Goal: Task Accomplishment & Management: Use online tool/utility

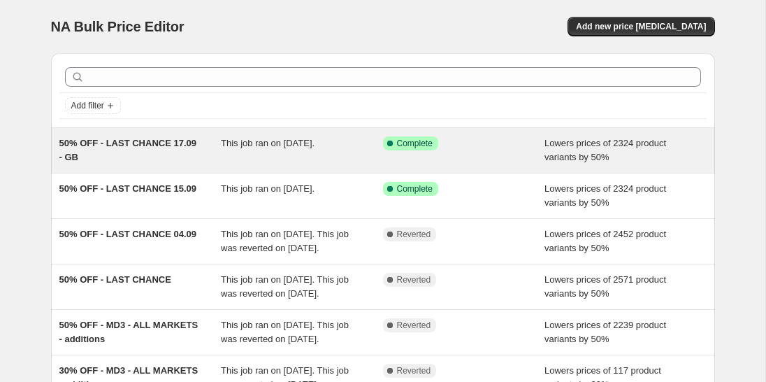
click at [154, 143] on span "50% OFF - LAST CHANCE 17.09 - GB" at bounding box center [128, 150] width 138 height 24
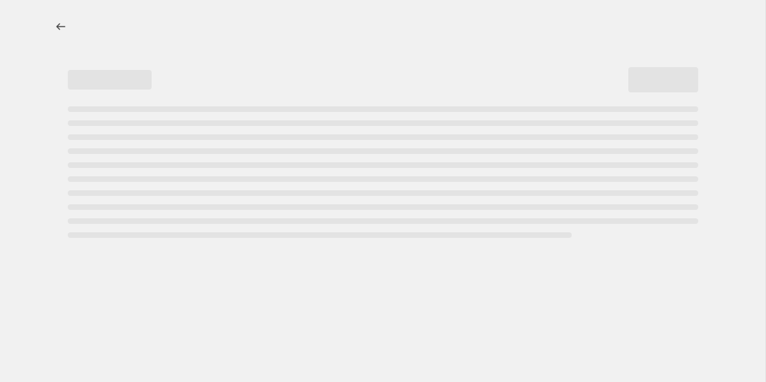
select select "percentage"
select select "collection"
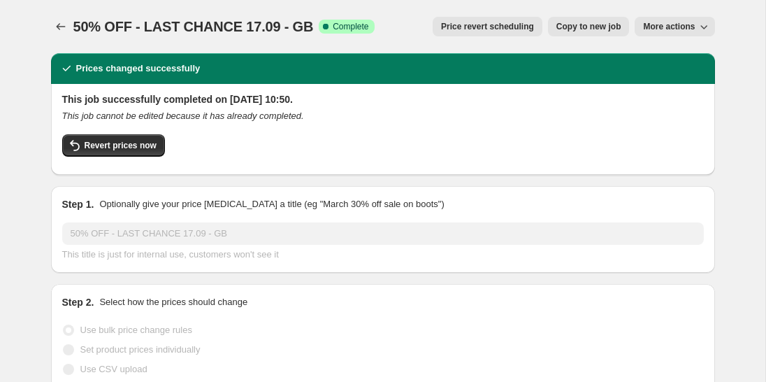
click at [212, 20] on span "50% OFF - LAST CHANCE 17.09 - GB" at bounding box center [193, 26] width 240 height 15
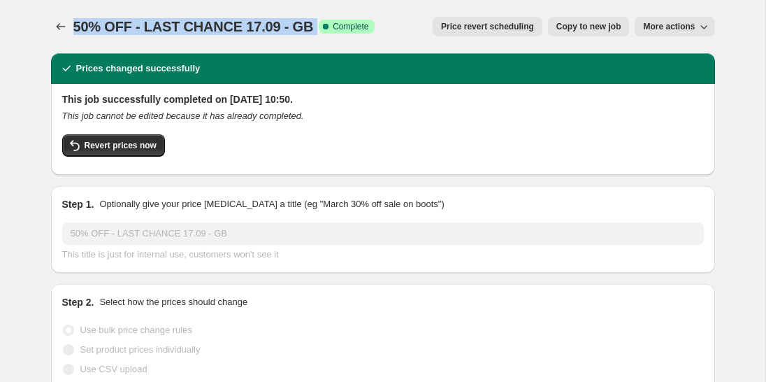
click at [212, 20] on span "50% OFF - LAST CHANCE 17.09 - GB" at bounding box center [193, 26] width 240 height 15
copy span "50% OFF - LAST CHANCE 17.09 - GB"
click at [53, 23] on button "Price change jobs" at bounding box center [61, 27] width 20 height 20
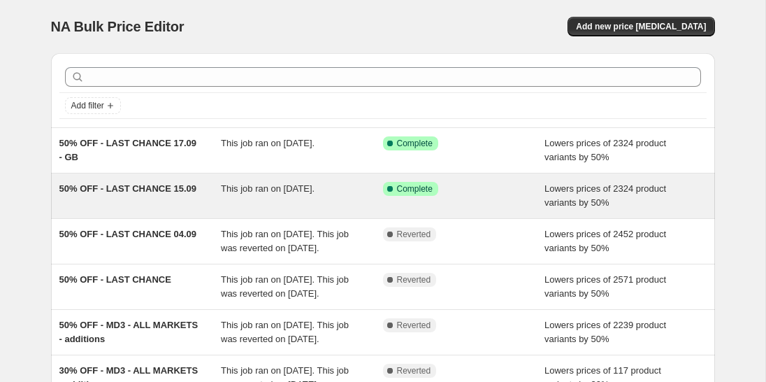
click at [169, 194] on div "50% OFF - LAST CHANCE 15.09" at bounding box center [140, 196] width 162 height 28
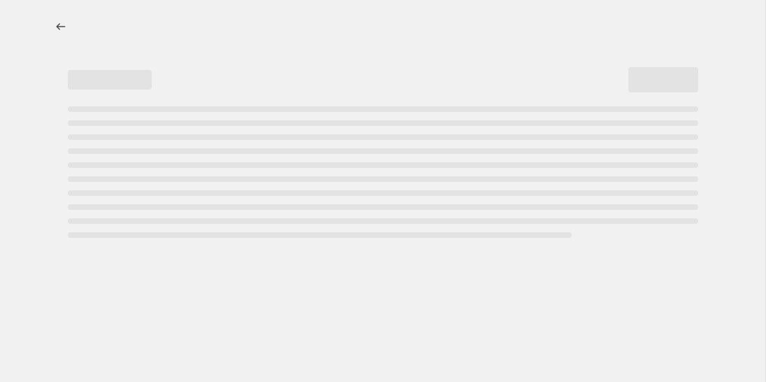
select select "percentage"
select select "collection"
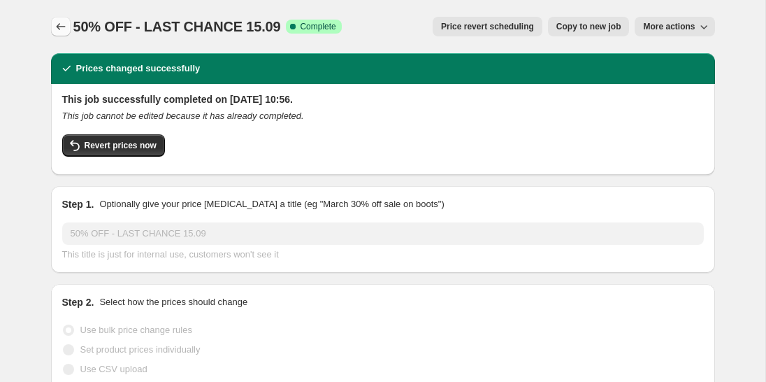
click at [55, 26] on icon "Price change jobs" at bounding box center [61, 27] width 14 height 14
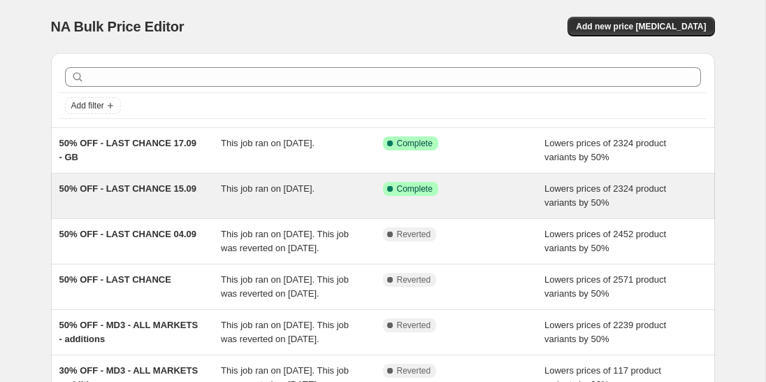
click at [315, 191] on span "This job ran on 15 September 2025." at bounding box center [268, 188] width 94 height 10
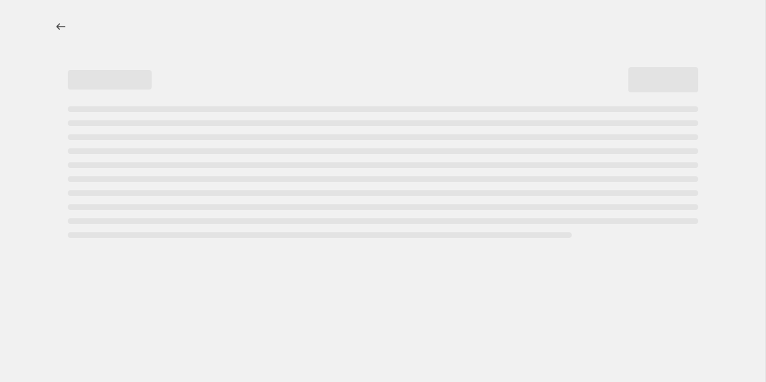
select select "percentage"
select select "collection"
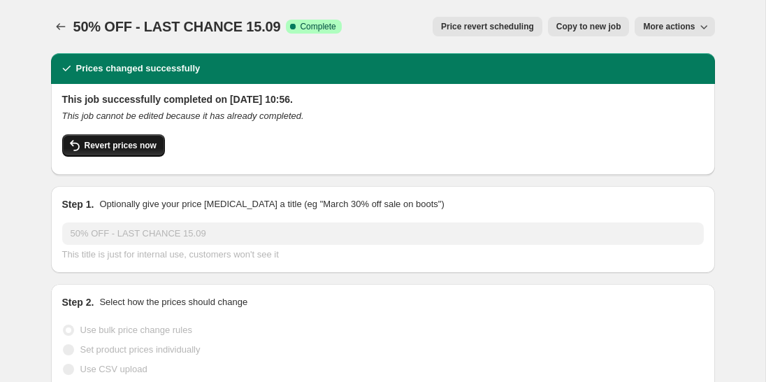
click at [149, 145] on span "Revert prices now" at bounding box center [121, 145] width 72 height 11
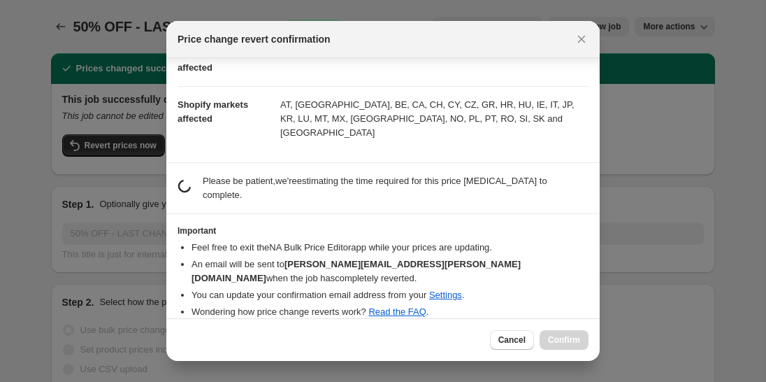
scroll to position [71, 0]
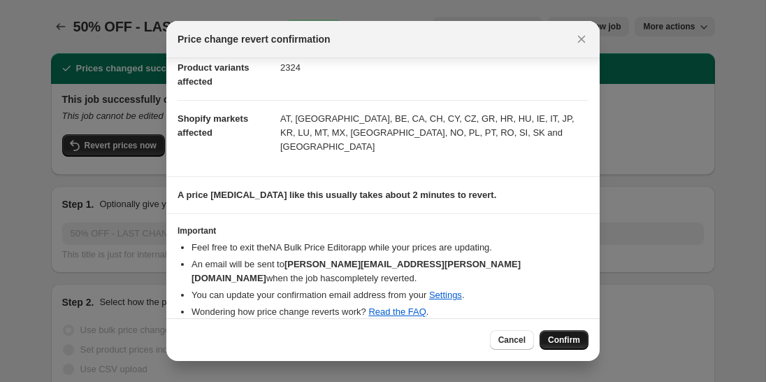
click at [559, 340] on span "Confirm" at bounding box center [564, 339] width 32 height 11
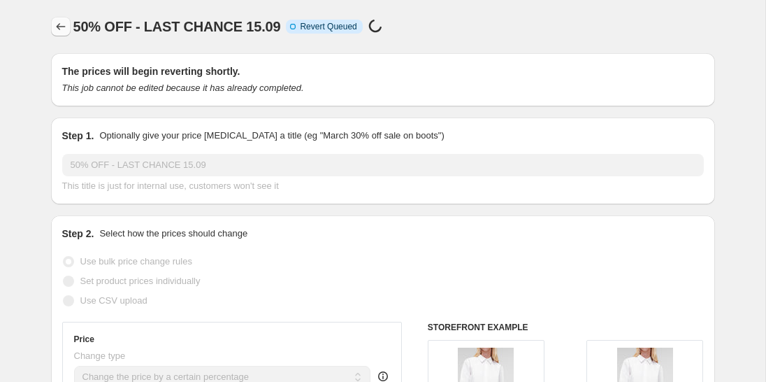
click at [57, 31] on icon "Price change jobs" at bounding box center [61, 27] width 14 height 14
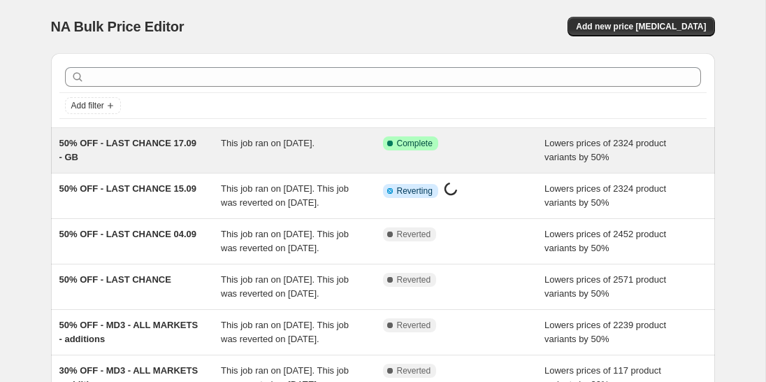
click at [146, 134] on div "50% OFF - LAST CHANCE 17.09 - GB This job ran on 17 September 2025. Success Com…" at bounding box center [383, 150] width 664 height 45
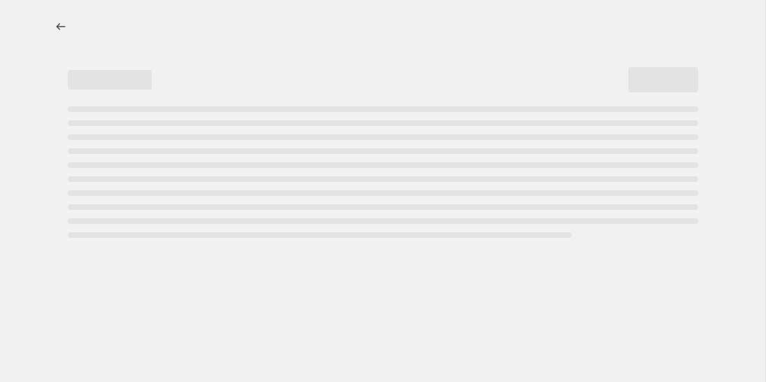
select select "percentage"
select select "collection"
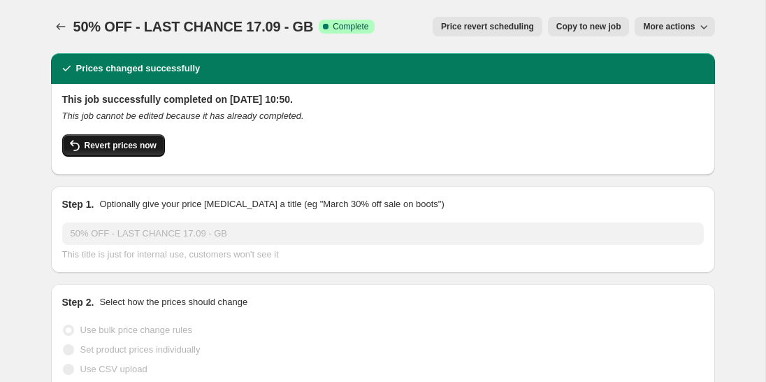
click at [113, 146] on span "Revert prices now" at bounding box center [121, 145] width 72 height 11
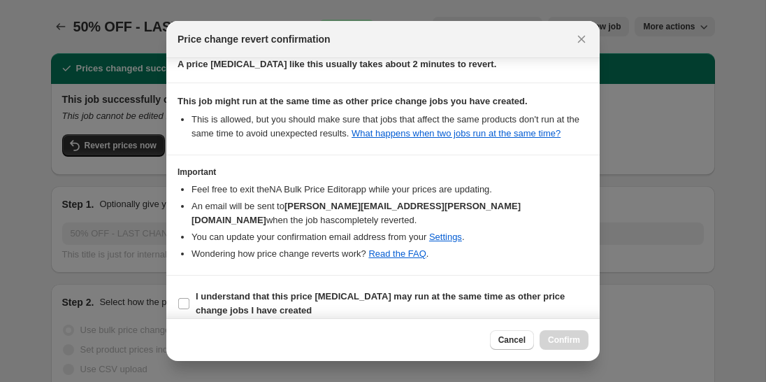
scroll to position [213, 0]
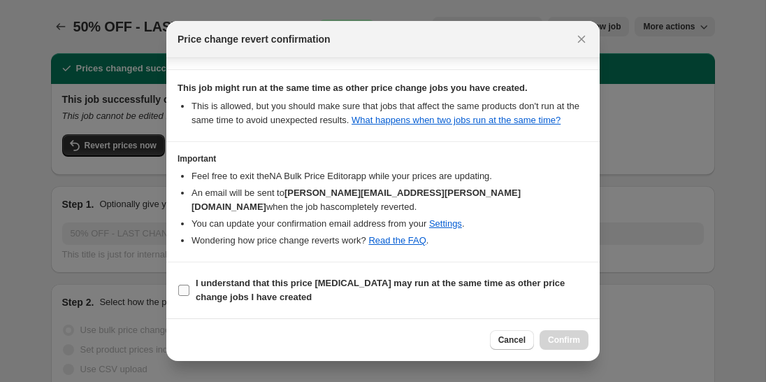
click at [187, 297] on label "I understand that this price change job may run at the same time as other price…" at bounding box center [383, 290] width 411 height 34
click at [187, 296] on input "I understand that this price change job may run at the same time as other price…" at bounding box center [183, 290] width 11 height 11
checkbox input "true"
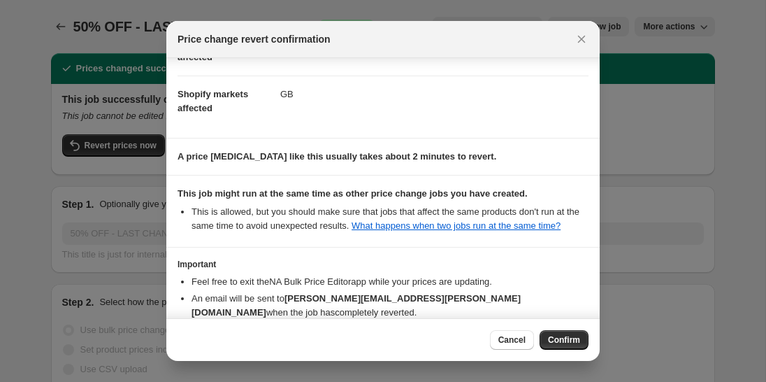
scroll to position [0, 0]
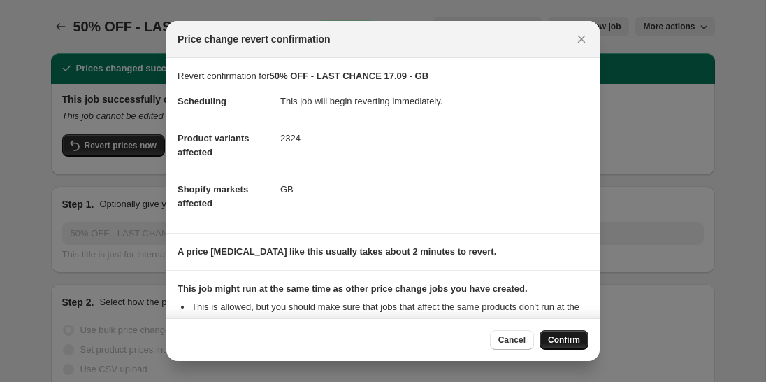
click at [561, 334] on span "Confirm" at bounding box center [564, 339] width 32 height 11
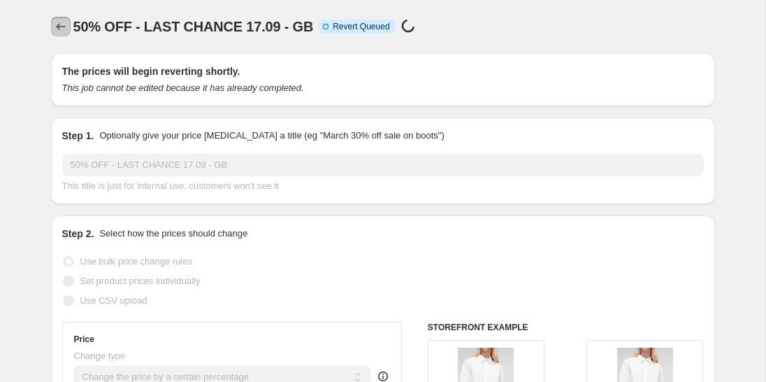
click at [62, 25] on icon "Price change jobs" at bounding box center [61, 27] width 14 height 14
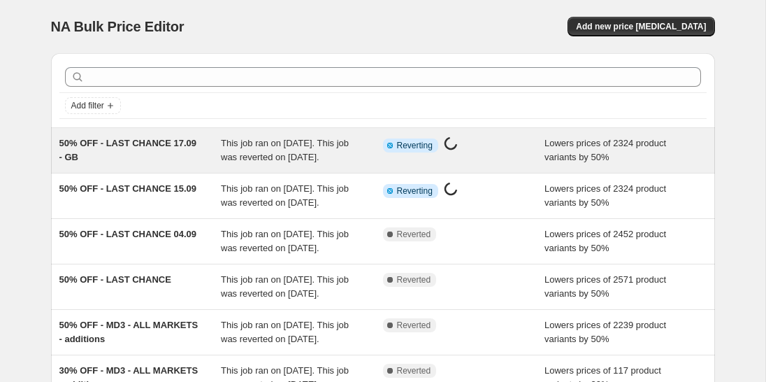
click at [150, 164] on div "50% OFF - LAST CHANCE 17.09 - GB" at bounding box center [140, 150] width 162 height 28
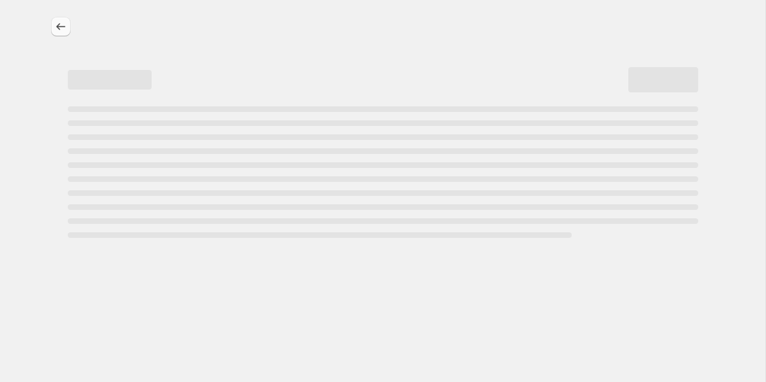
select select "percentage"
select select "collection"
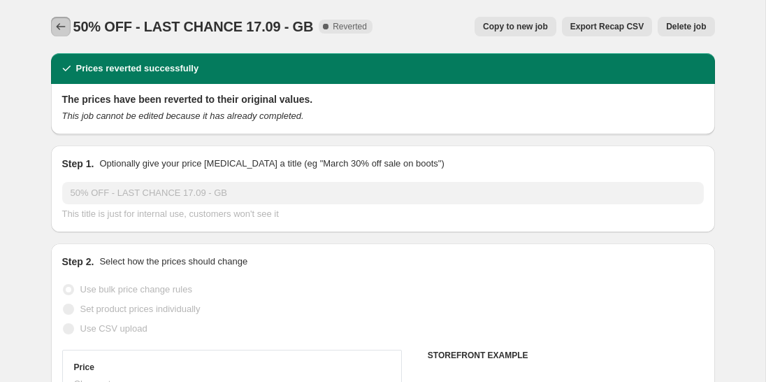
click at [59, 23] on icon "Price change jobs" at bounding box center [61, 27] width 14 height 14
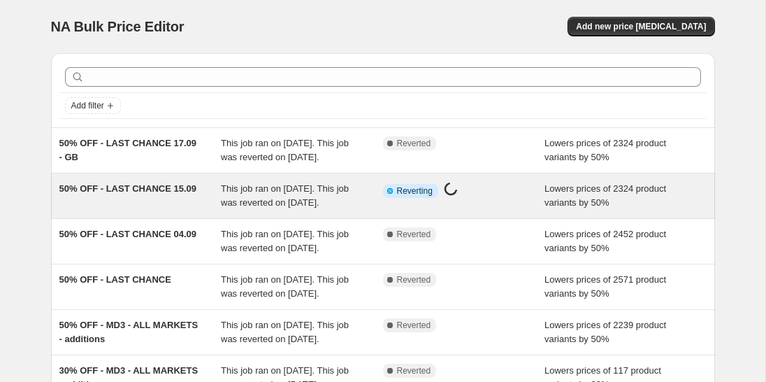
click at [150, 210] on div "50% OFF - LAST CHANCE 15.09" at bounding box center [140, 196] width 162 height 28
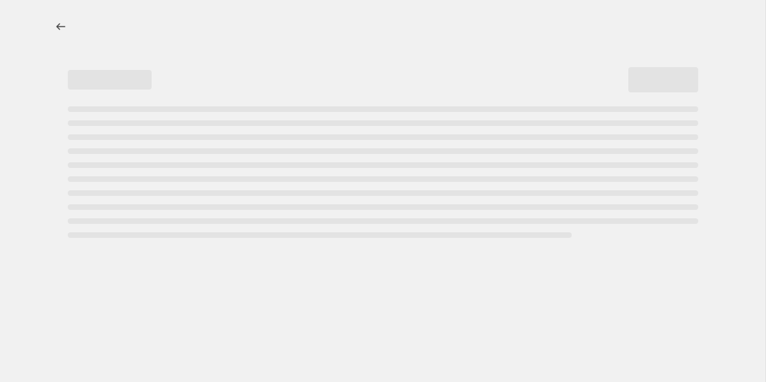
select select "percentage"
select select "collection"
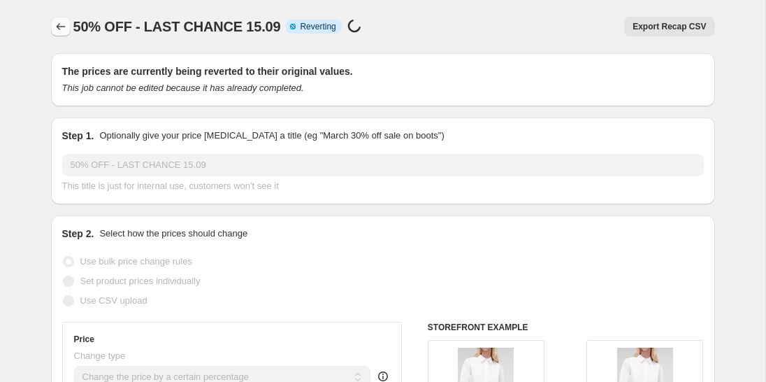
click at [64, 24] on icon "Price change jobs" at bounding box center [61, 27] width 14 height 14
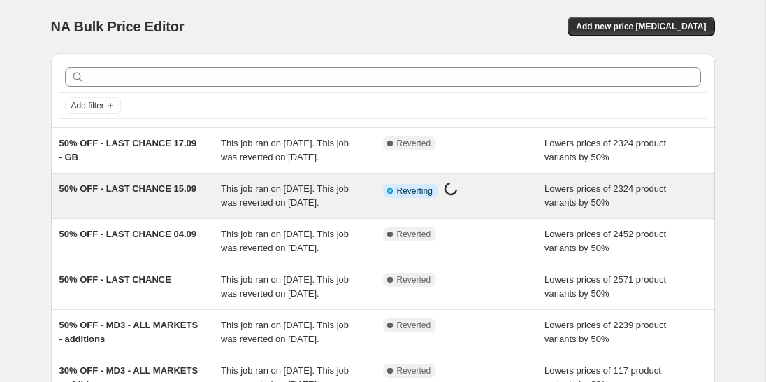
click at [125, 210] on div "50% OFF - LAST CHANCE 15.09" at bounding box center [140, 196] width 162 height 28
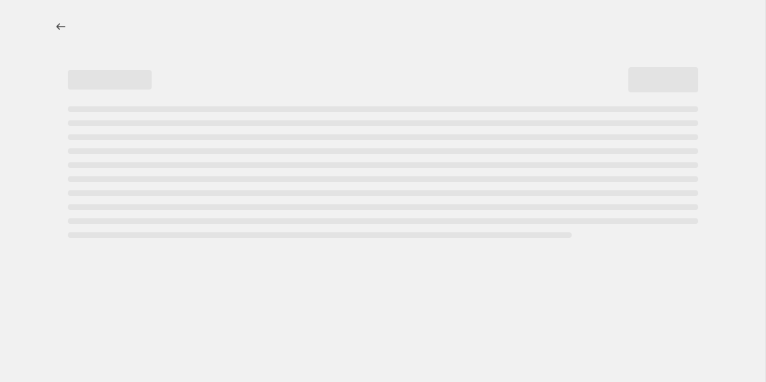
select select "percentage"
select select "collection"
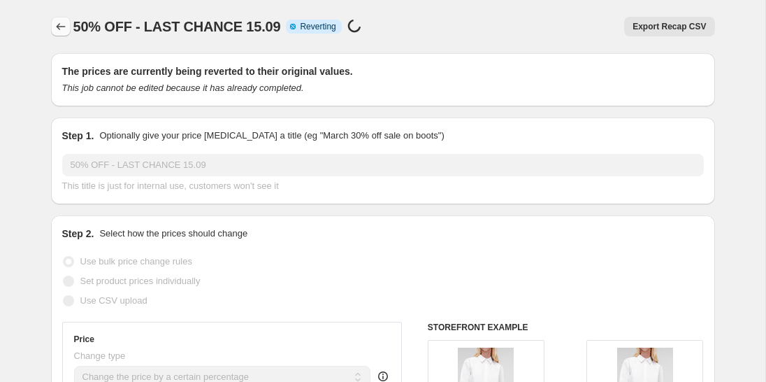
click at [62, 24] on icon "Price change jobs" at bounding box center [61, 27] width 14 height 14
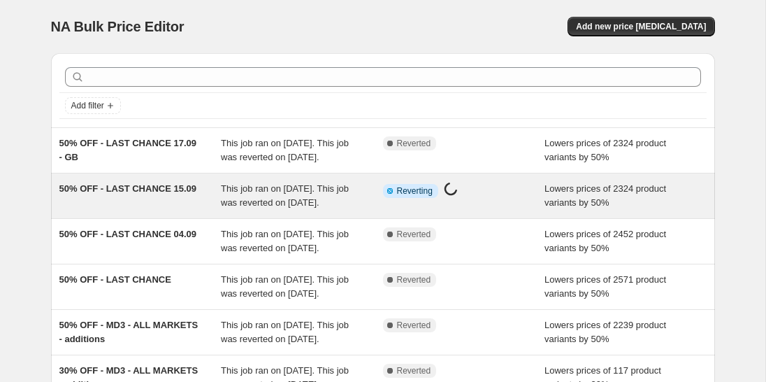
click at [84, 194] on span "50% OFF - LAST CHANCE 15.09" at bounding box center [128, 188] width 138 height 10
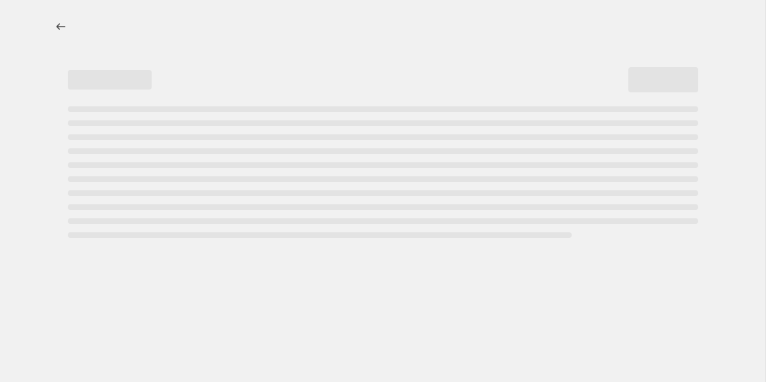
select select "percentage"
select select "collection"
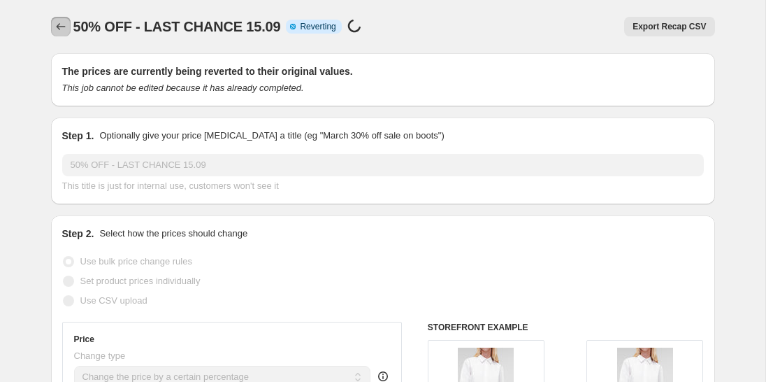
click at [61, 18] on button "Price change jobs" at bounding box center [61, 27] width 20 height 20
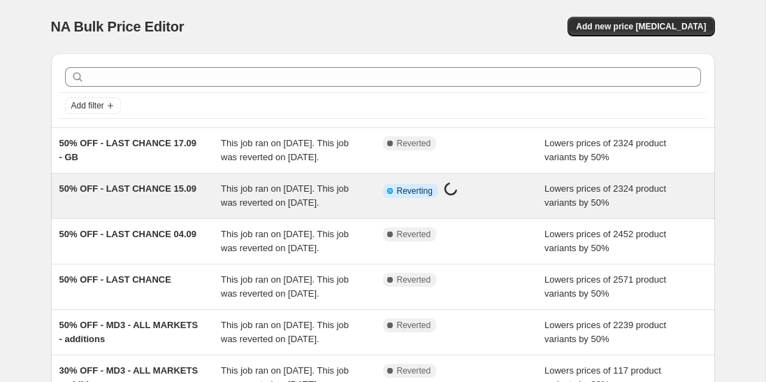
click at [131, 210] on div "50% OFF - LAST CHANCE 15.09" at bounding box center [140, 196] width 162 height 28
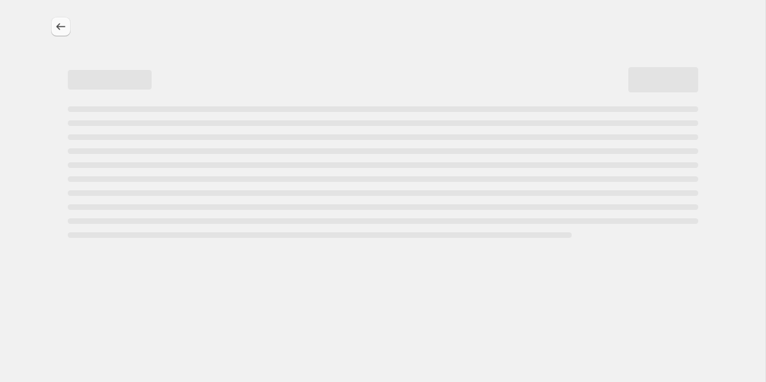
click at [61, 31] on icon "Price change jobs" at bounding box center [61, 27] width 14 height 14
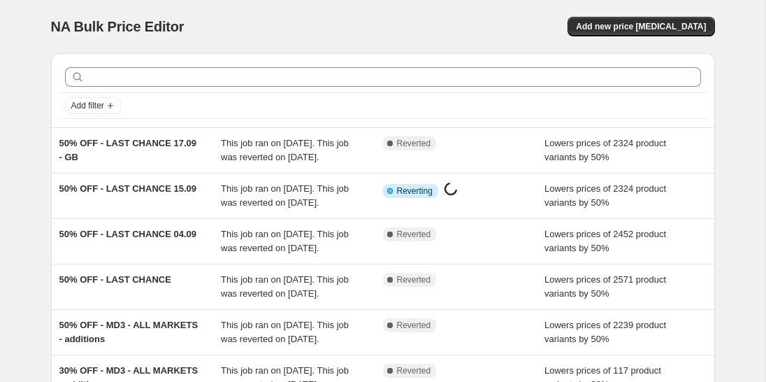
click at [285, 8] on div "NA Bulk Price Editor. This page is ready NA Bulk Price Editor Add new price cha…" at bounding box center [383, 26] width 664 height 53
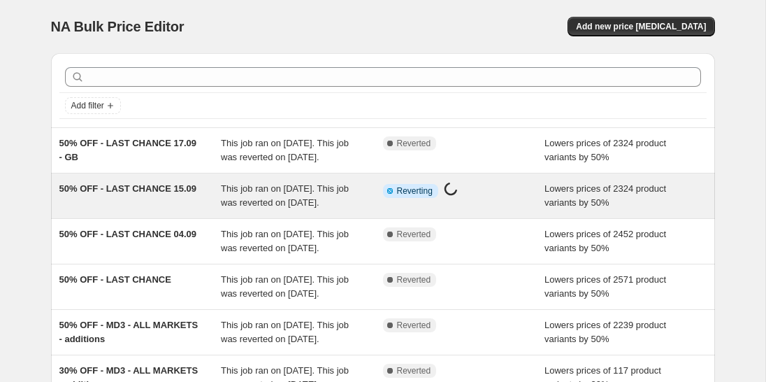
click at [283, 208] on span "This job ran on [DATE]. This job was reverted on [DATE]." at bounding box center [285, 195] width 128 height 24
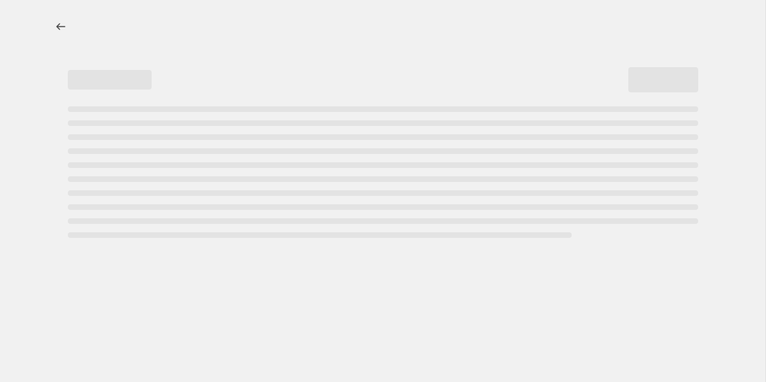
select select "percentage"
select select "collection"
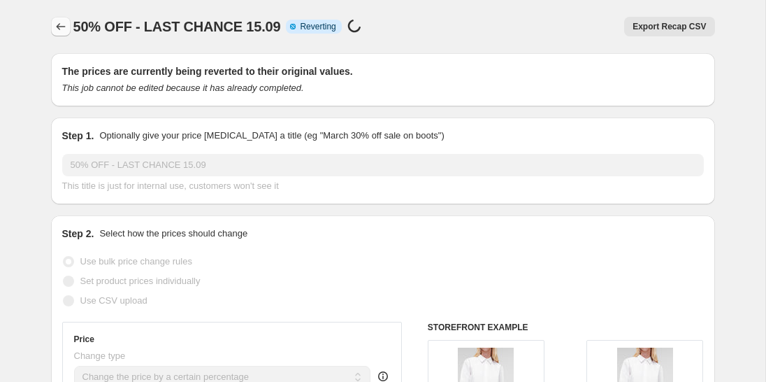
click at [63, 29] on icon "Price change jobs" at bounding box center [61, 27] width 14 height 14
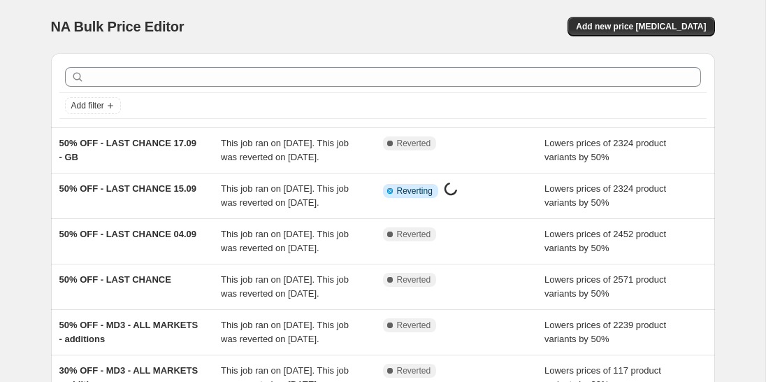
scroll to position [64, 0]
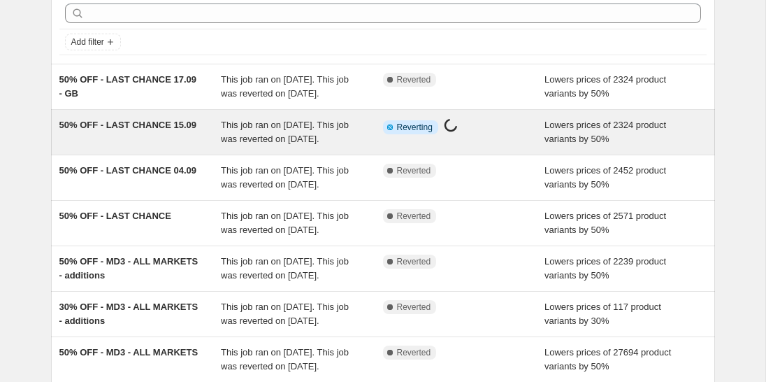
click at [83, 130] on span "50% OFF - LAST CHANCE 15.09" at bounding box center [128, 125] width 138 height 10
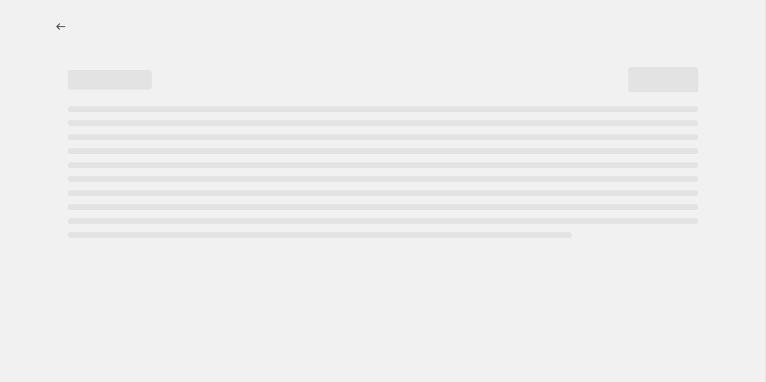
select select "percentage"
select select "collection"
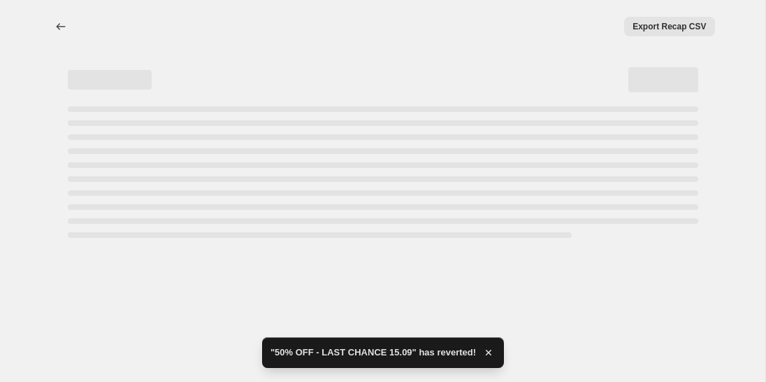
select select "percentage"
select select "collection"
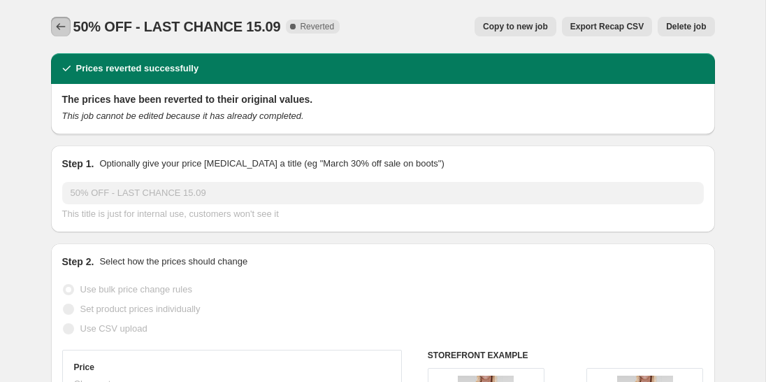
click at [57, 19] on button "Price change jobs" at bounding box center [61, 27] width 20 height 20
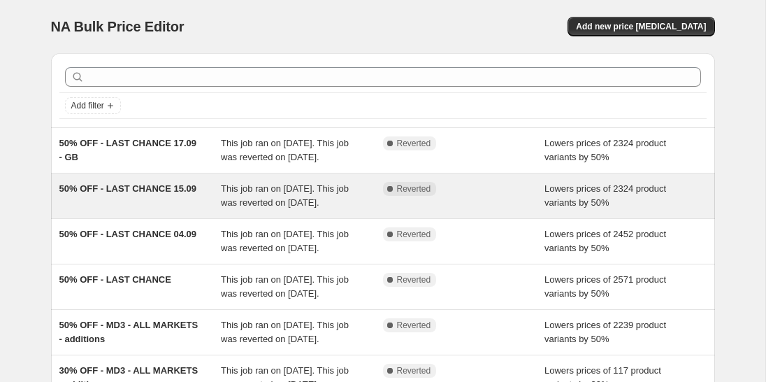
click at [170, 194] on span "50% OFF - LAST CHANCE 15.09" at bounding box center [128, 188] width 138 height 10
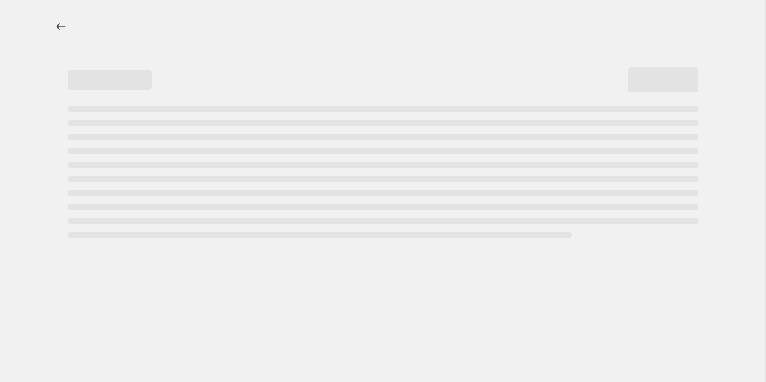
select select "percentage"
select select "collection"
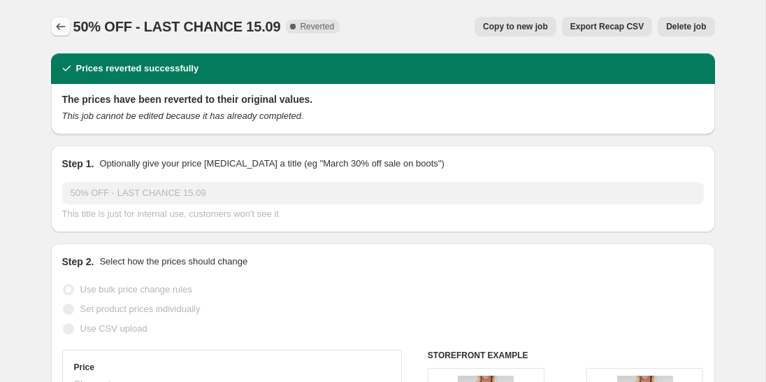
click at [57, 24] on icon "Price change jobs" at bounding box center [61, 27] width 14 height 14
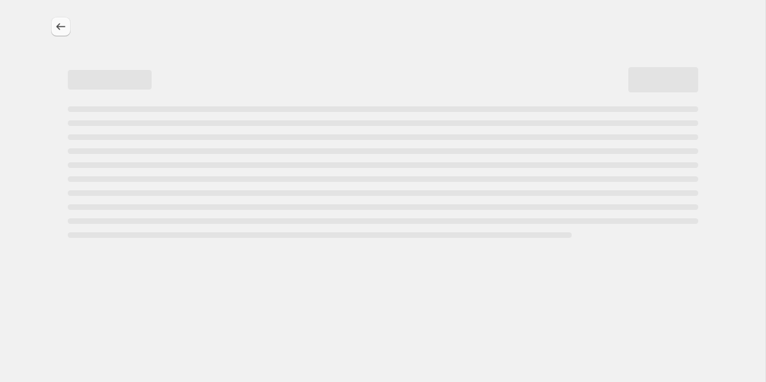
select select "percentage"
select select "collection"
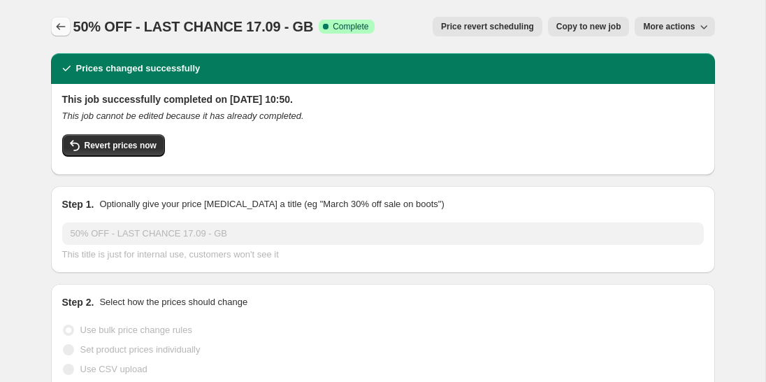
click at [59, 22] on icon "Price change jobs" at bounding box center [61, 27] width 14 height 14
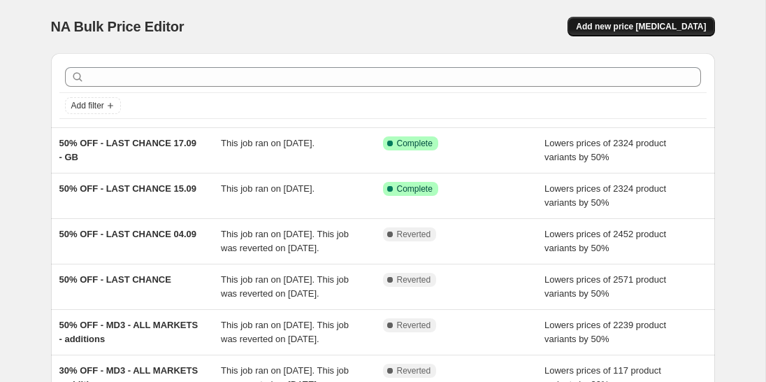
click at [652, 21] on button "Add new price [MEDICAL_DATA]" at bounding box center [641, 27] width 147 height 20
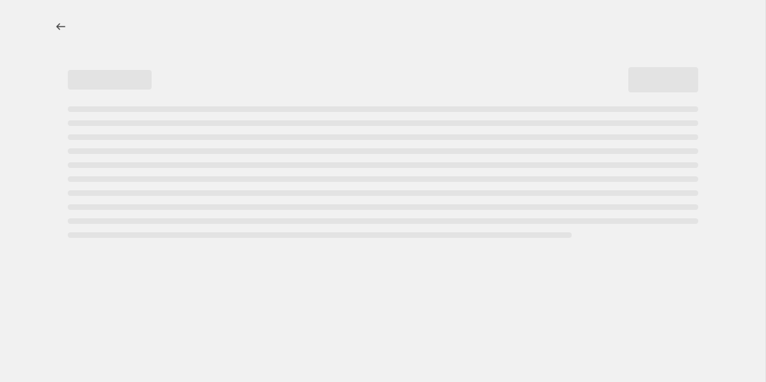
select select "percentage"
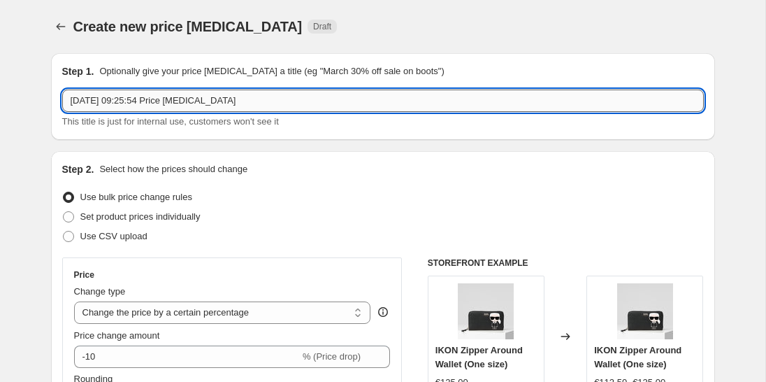
click at [145, 99] on input "1 Oct 2025, 09:25:54 Price change job" at bounding box center [383, 100] width 642 height 22
paste input "50% OFF - LAST CHANCE 17.09 - GB"
click at [189, 99] on input "50% OFF - LAST CHANCE 17.09 - GB" at bounding box center [383, 100] width 642 height 22
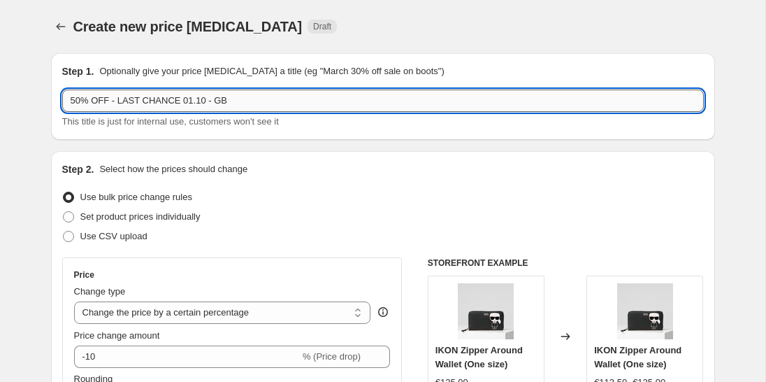
click at [264, 101] on input "50% OFF - LAST CHANCE 01.10 - GB" at bounding box center [383, 100] width 642 height 22
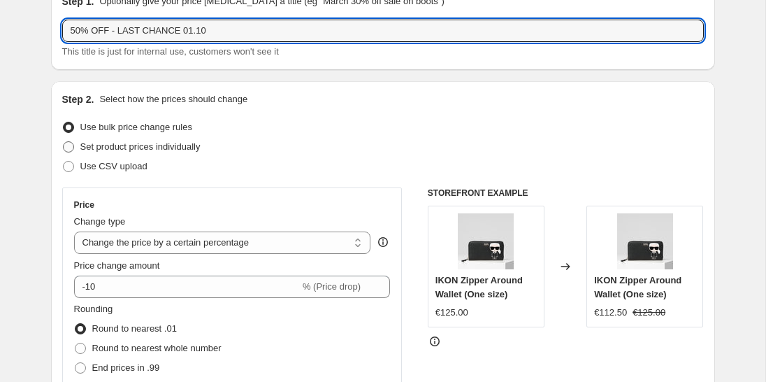
scroll to position [89, 0]
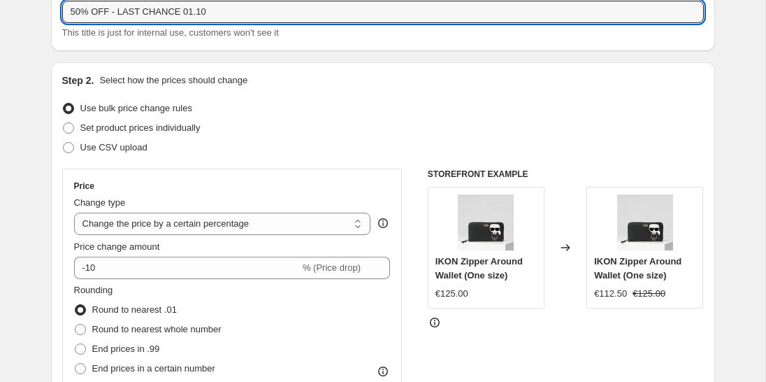
type input "50% OFF - LAST CHANCE 01.10"
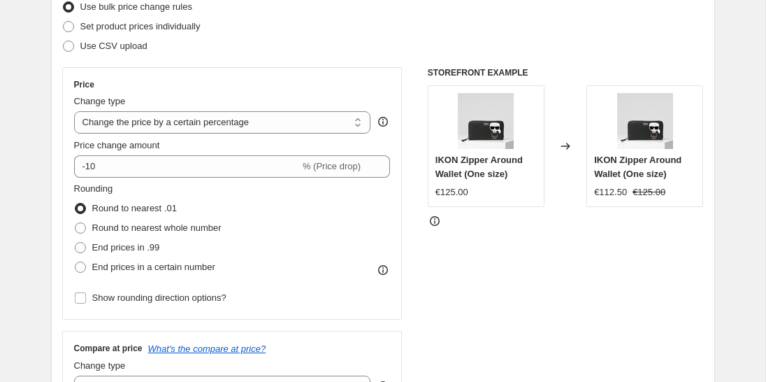
scroll to position [200, 0]
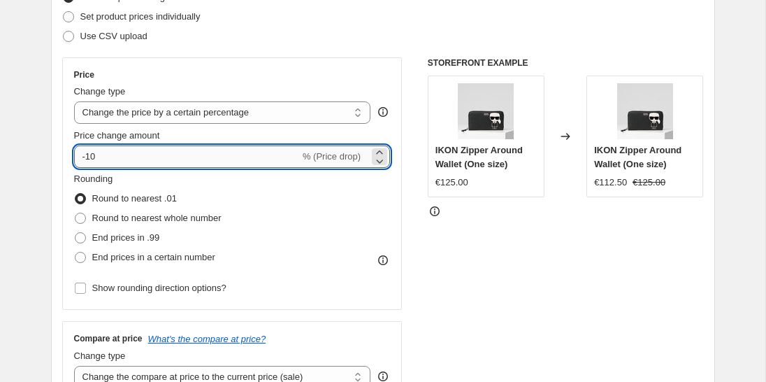
click at [106, 155] on input "-10" at bounding box center [187, 156] width 226 height 22
click at [91, 154] on input "-10" at bounding box center [187, 156] width 226 height 22
type input "-50"
click at [141, 215] on span "Round to nearest whole number" at bounding box center [156, 218] width 129 height 10
click at [75, 213] on input "Round to nearest whole number" at bounding box center [75, 213] width 1 height 1
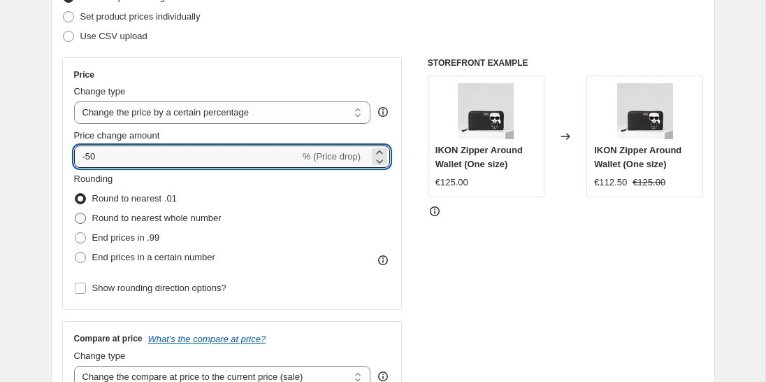
radio input "true"
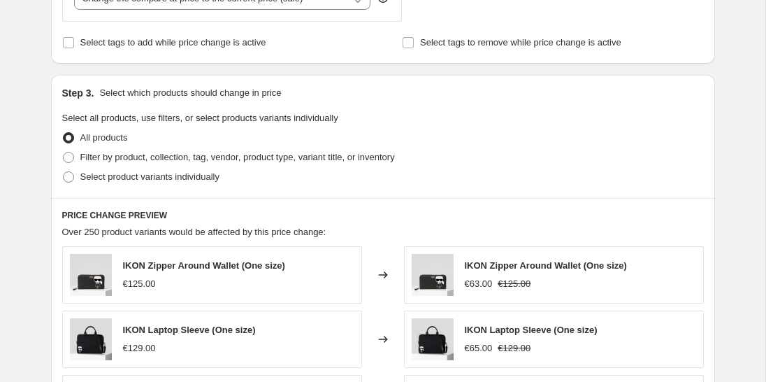
scroll to position [579, 0]
click at [144, 150] on span "Filter by product, collection, tag, vendor, product type, variant title, or inv…" at bounding box center [237, 157] width 315 height 14
click at [64, 151] on input "Filter by product, collection, tag, vendor, product type, variant title, or inv…" at bounding box center [63, 151] width 1 height 1
radio input "true"
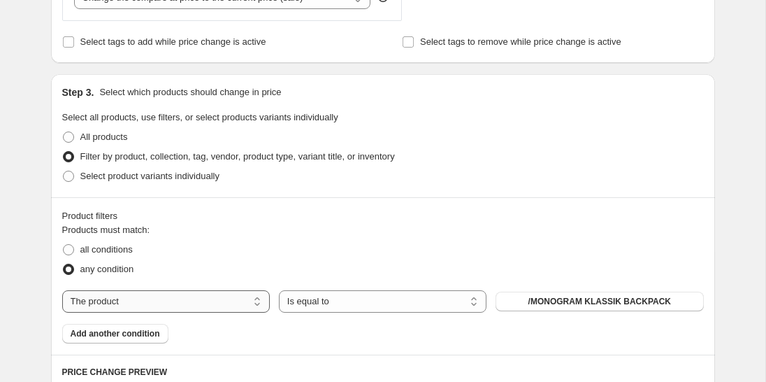
click at [150, 290] on select "The product The product's collection The product's tag The product's vendor The…" at bounding box center [166, 301] width 208 height 22
select select "collection"
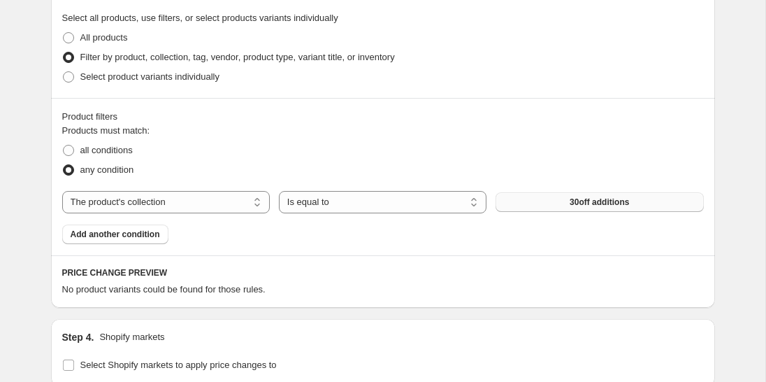
click at [566, 198] on button "30off additions" at bounding box center [600, 202] width 208 height 20
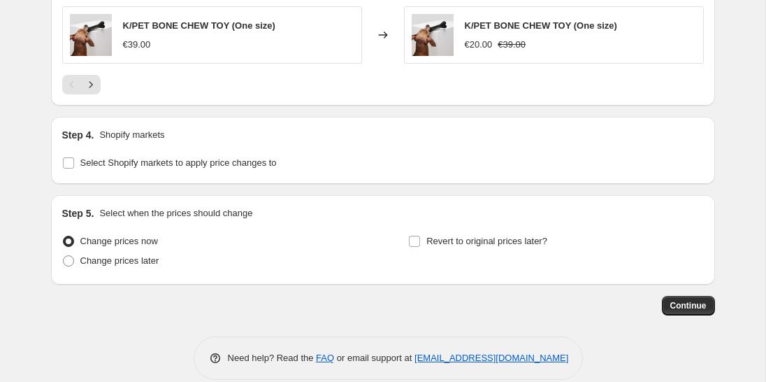
scroll to position [1249, 0]
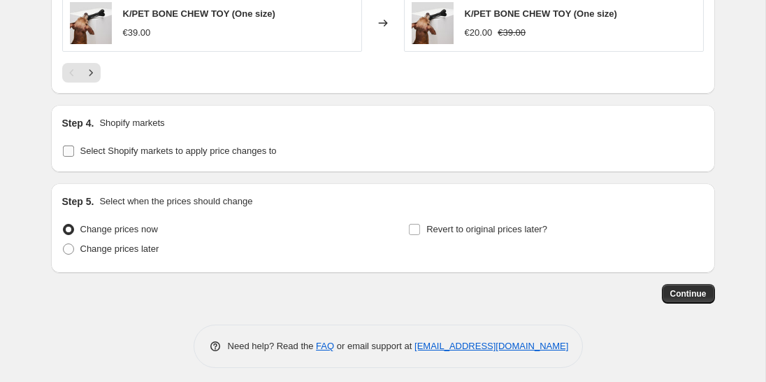
click at [208, 154] on span "Select Shopify markets to apply price changes to" at bounding box center [178, 150] width 196 height 10
click at [74, 154] on input "Select Shopify markets to apply price changes to" at bounding box center [68, 150] width 11 height 11
checkbox input "true"
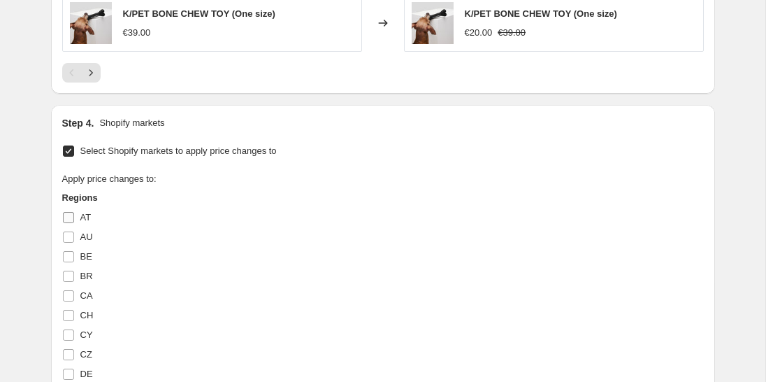
click at [68, 219] on input "AT" at bounding box center [68, 217] width 11 height 11
checkbox input "true"
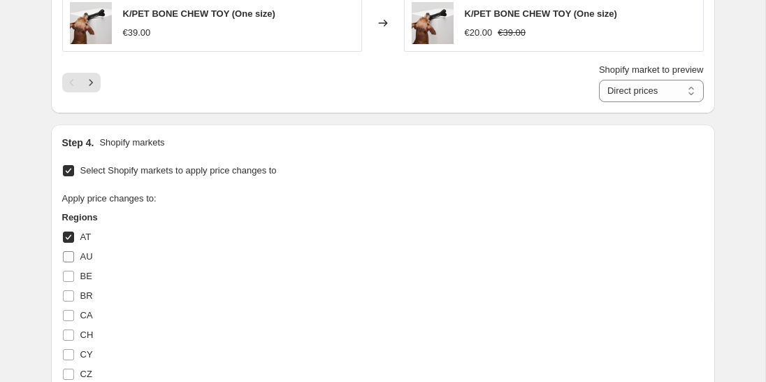
click at [67, 256] on input "AU" at bounding box center [68, 256] width 11 height 11
checkbox input "true"
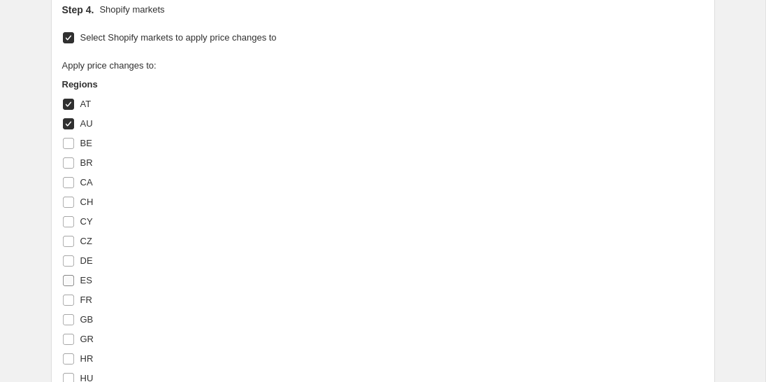
scroll to position [1398, 0]
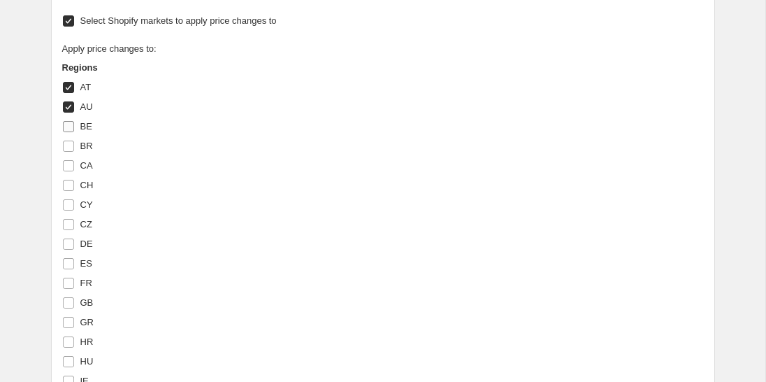
click at [71, 123] on input "BE" at bounding box center [68, 126] width 11 height 11
checkbox input "true"
click at [70, 151] on label "BR" at bounding box center [77, 146] width 31 height 20
click at [70, 151] on input "BR" at bounding box center [68, 146] width 11 height 11
checkbox input "true"
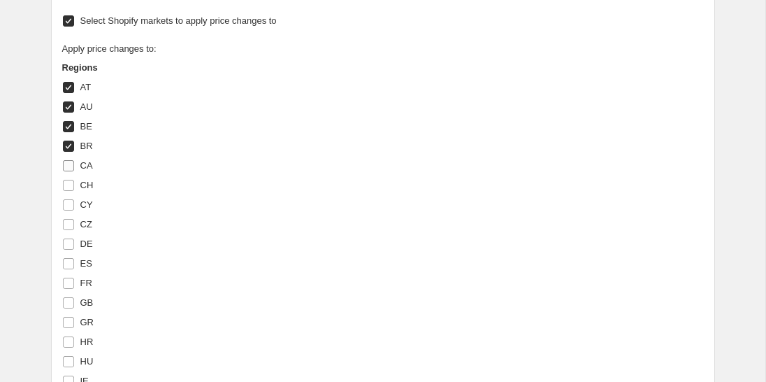
click at [70, 170] on label "CA" at bounding box center [77, 166] width 31 height 20
click at [70, 170] on input "CA" at bounding box center [68, 165] width 11 height 11
checkbox input "true"
click at [70, 185] on input "CH" at bounding box center [68, 185] width 11 height 11
checkbox input "true"
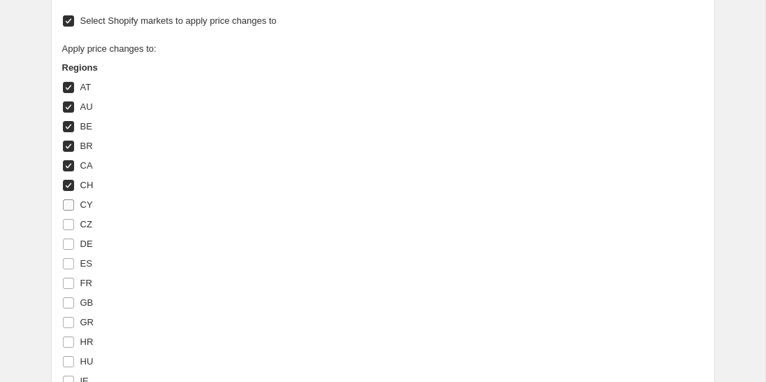
click at [70, 201] on input "CY" at bounding box center [68, 204] width 11 height 11
checkbox input "true"
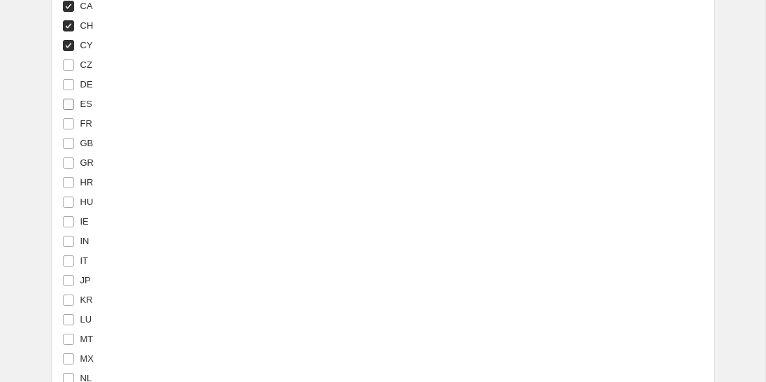
scroll to position [1567, 0]
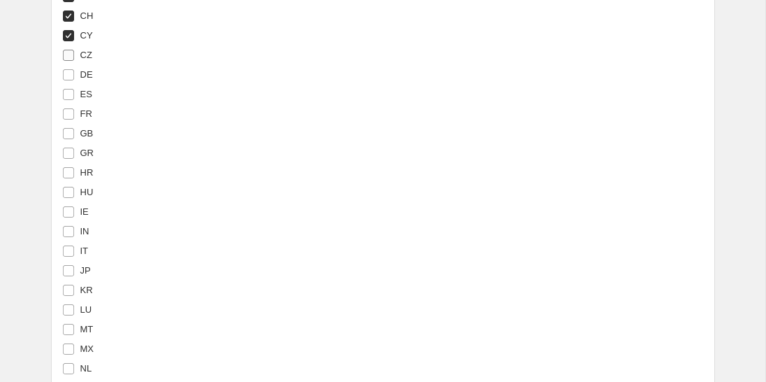
click at [69, 53] on input "CZ" at bounding box center [68, 55] width 11 height 11
checkbox input "true"
click at [69, 72] on input "DE" at bounding box center [68, 74] width 11 height 11
checkbox input "true"
click at [69, 89] on input "ES" at bounding box center [68, 94] width 11 height 11
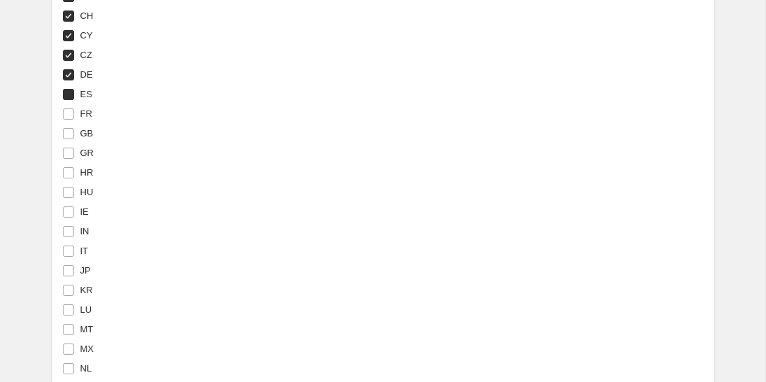
checkbox input "true"
click at [69, 116] on input "FR" at bounding box center [68, 113] width 11 height 11
checkbox input "true"
click at [69, 131] on input "GB" at bounding box center [68, 133] width 11 height 11
checkbox input "true"
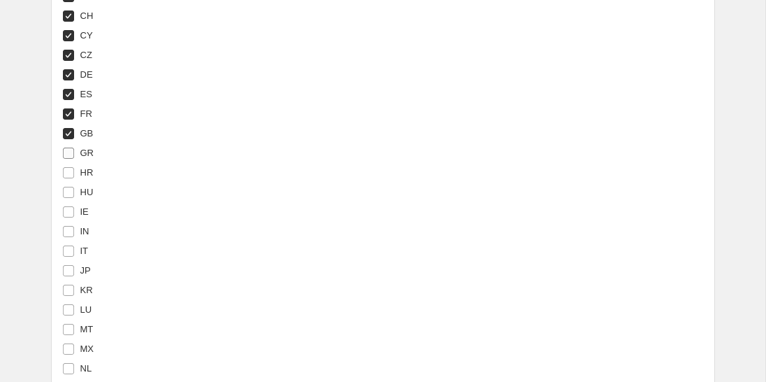
click at [69, 144] on label "GR" at bounding box center [78, 153] width 32 height 20
click at [69, 148] on input "GR" at bounding box center [68, 153] width 11 height 11
checkbox input "true"
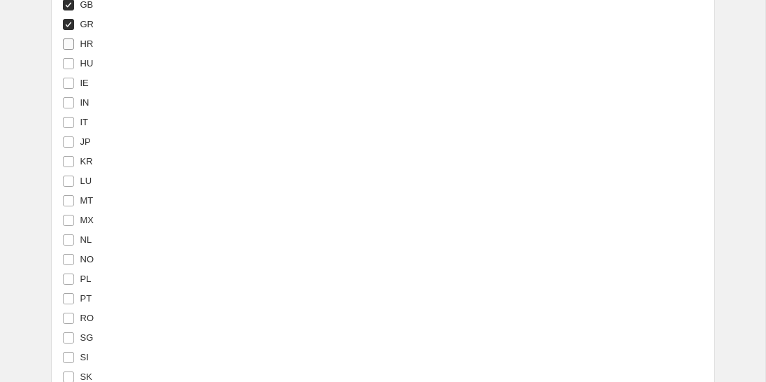
click at [71, 45] on input "HR" at bounding box center [68, 43] width 11 height 11
checkbox input "true"
click at [71, 65] on input "HU" at bounding box center [68, 63] width 11 height 11
checkbox input "true"
click at [71, 79] on input "IE" at bounding box center [68, 83] width 11 height 11
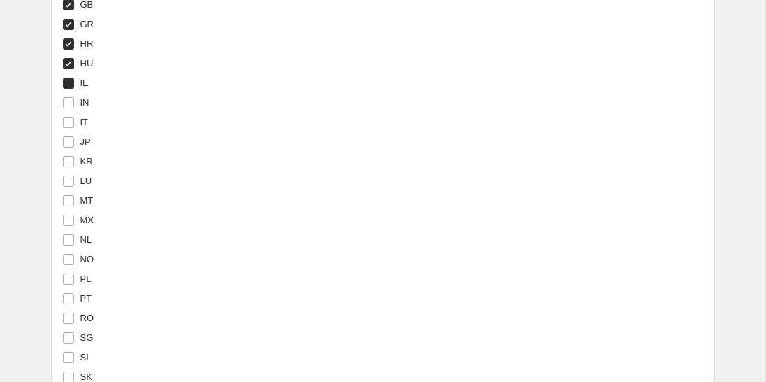
checkbox input "true"
click at [71, 97] on input "IN" at bounding box center [68, 102] width 11 height 11
checkbox input "true"
click at [71, 117] on input "IT" at bounding box center [68, 122] width 11 height 11
checkbox input "true"
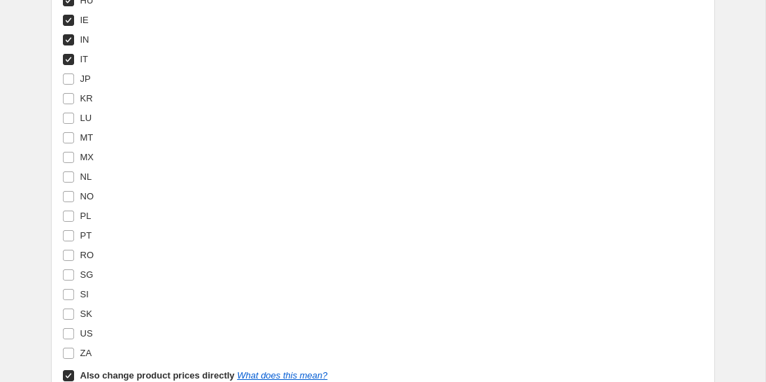
scroll to position [1764, 0]
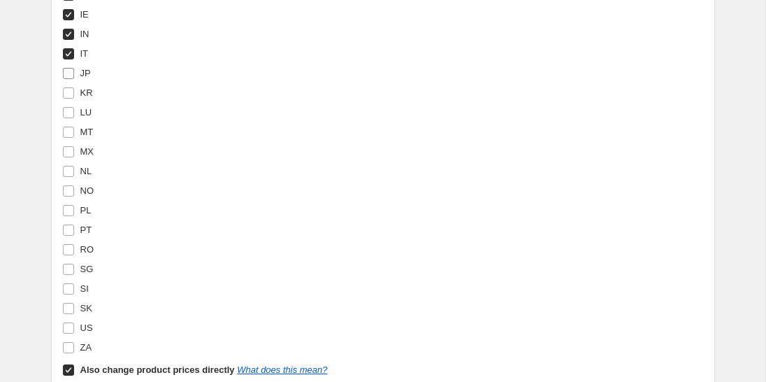
click at [71, 68] on input "JP" at bounding box center [68, 73] width 11 height 11
checkbox input "true"
click at [71, 89] on input "KR" at bounding box center [68, 92] width 11 height 11
checkbox input "true"
click at [68, 112] on input "LU" at bounding box center [68, 112] width 11 height 11
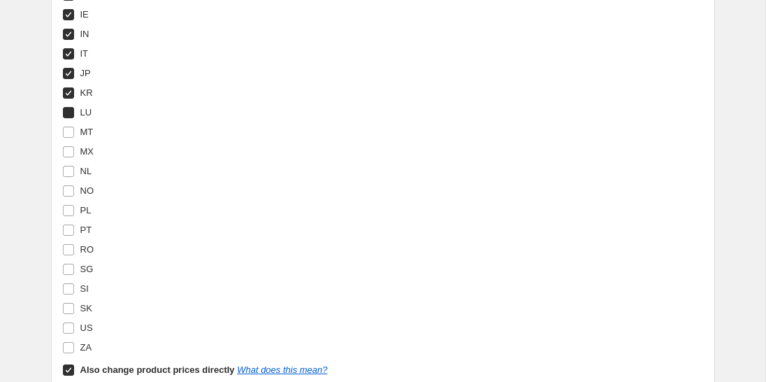
checkbox input "true"
click at [68, 131] on input "MT" at bounding box center [68, 132] width 11 height 11
checkbox input "true"
click at [68, 146] on input "MX" at bounding box center [68, 151] width 11 height 11
checkbox input "true"
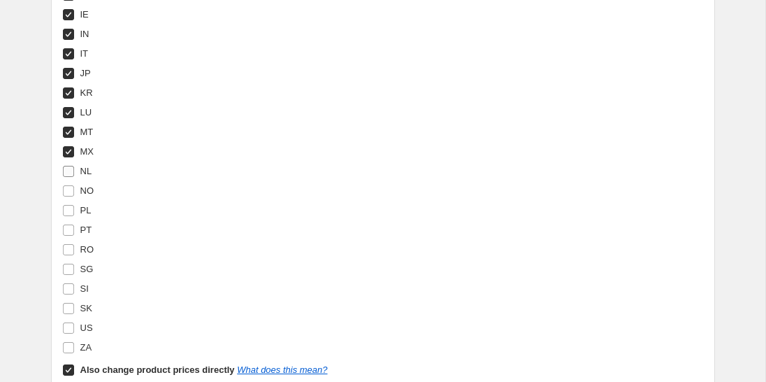
click at [69, 172] on input "NL" at bounding box center [68, 171] width 11 height 11
checkbox input "true"
click at [69, 188] on input "NO" at bounding box center [68, 190] width 11 height 11
checkbox input "true"
click at [69, 212] on input "PL" at bounding box center [68, 210] width 11 height 11
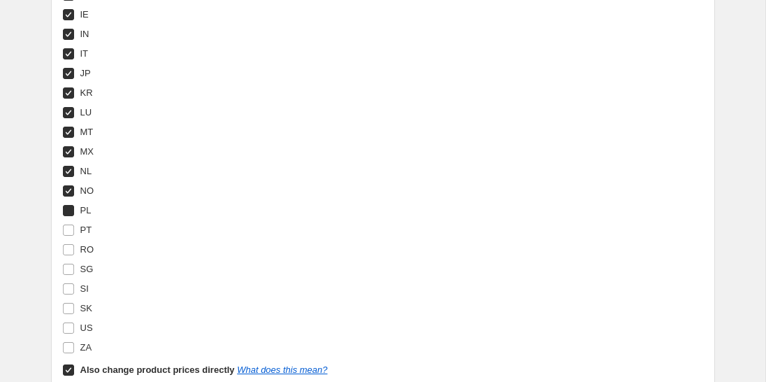
checkbox input "true"
click at [69, 228] on input "PT" at bounding box center [68, 229] width 11 height 11
checkbox input "true"
click at [69, 245] on input "RO" at bounding box center [68, 249] width 11 height 11
checkbox input "true"
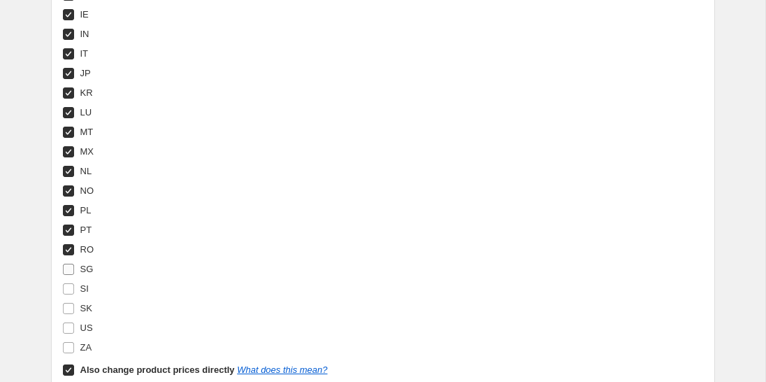
click at [69, 266] on input "SG" at bounding box center [68, 269] width 11 height 11
checkbox input "true"
click at [69, 287] on input "SI" at bounding box center [68, 288] width 11 height 11
checkbox input "true"
click at [69, 303] on input "SK" at bounding box center [68, 308] width 11 height 11
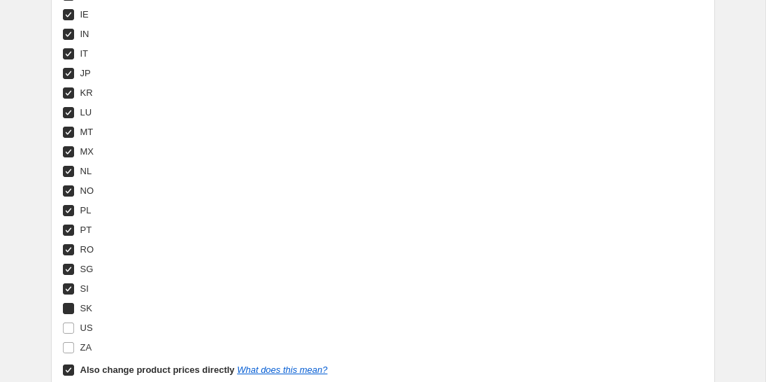
checkbox input "true"
click at [69, 326] on input "US" at bounding box center [68, 327] width 11 height 11
checkbox input "true"
click at [69, 342] on input "ZA" at bounding box center [68, 347] width 11 height 11
checkbox input "true"
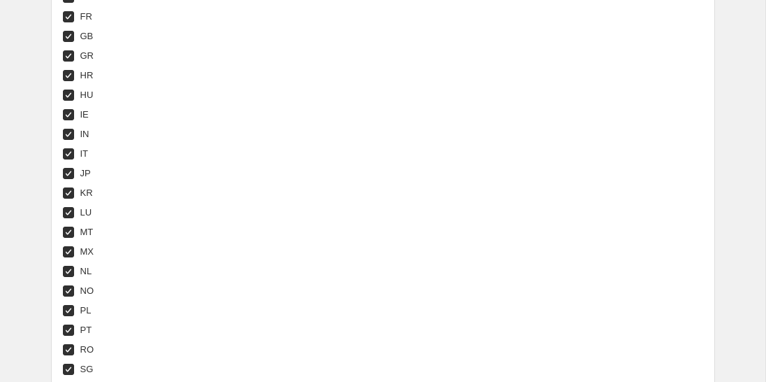
scroll to position [1664, 0]
click at [69, 14] on input "FR" at bounding box center [68, 17] width 11 height 11
checkbox input "false"
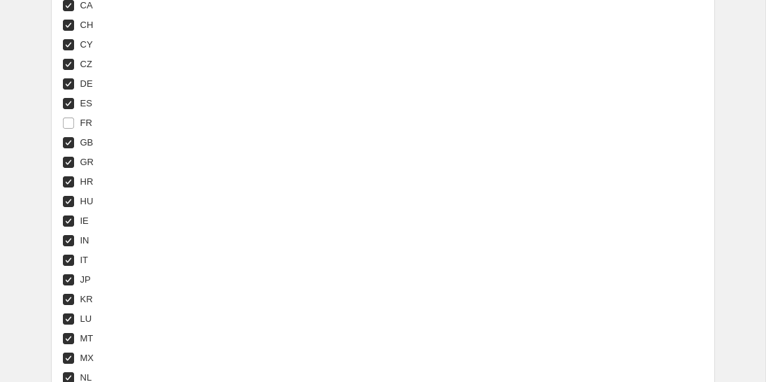
scroll to position [1558, 0]
click at [69, 99] on input "ES" at bounding box center [68, 104] width 11 height 11
checkbox input "false"
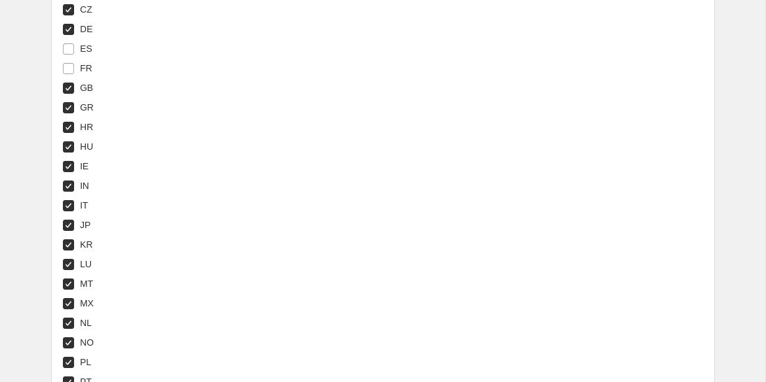
click at [67, 204] on input "IT" at bounding box center [68, 205] width 11 height 11
checkbox input "false"
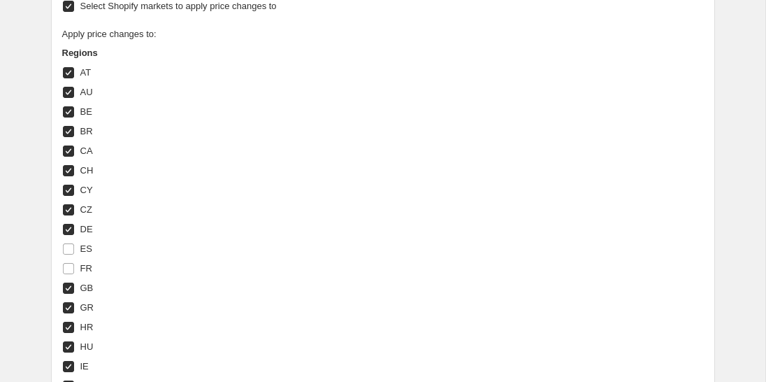
scroll to position [1412, 0]
click at [69, 233] on input "DE" at bounding box center [68, 229] width 11 height 11
checkbox input "false"
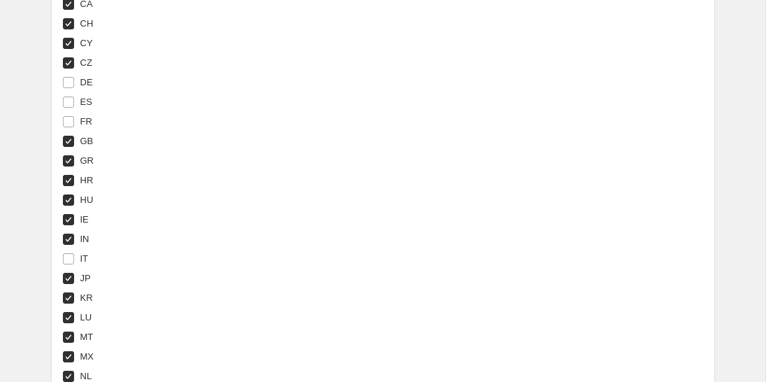
scroll to position [1549, 0]
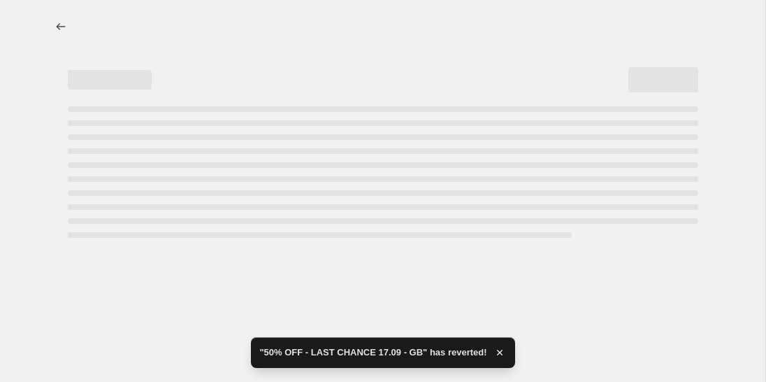
select select "percentage"
select select "collection"
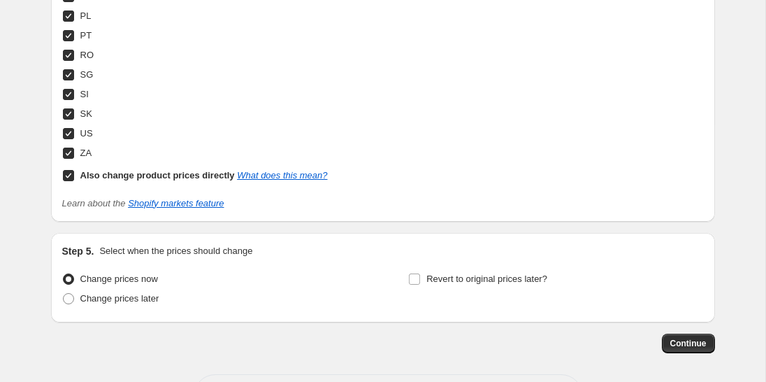
scroll to position [1959, 0]
click at [678, 343] on span "Continue" at bounding box center [688, 342] width 36 height 11
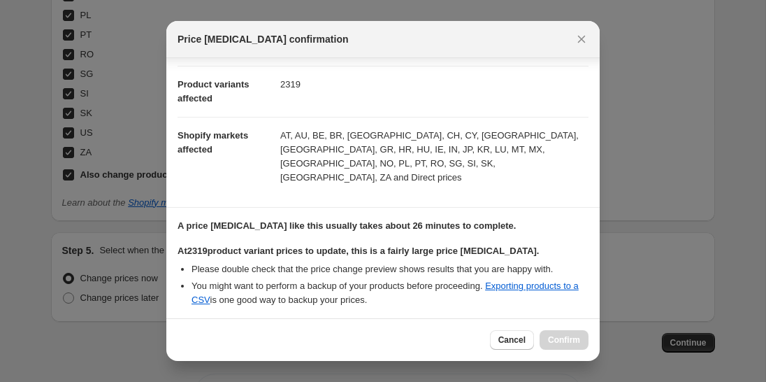
scroll to position [247, 0]
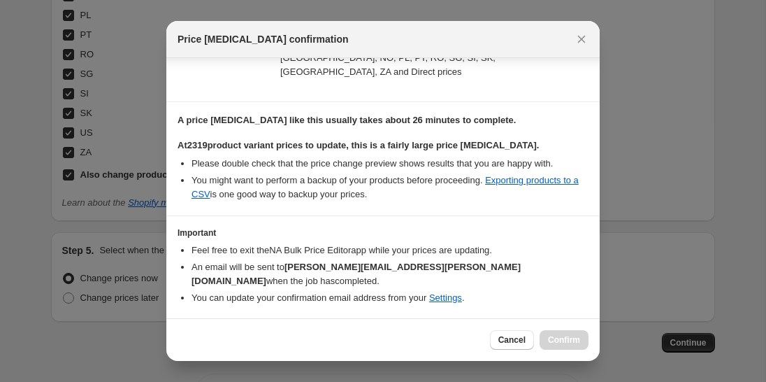
click at [181, 335] on input "I understand that this price change job will affect 2319 product variants" at bounding box center [183, 340] width 11 height 11
checkbox input "true"
click at [558, 340] on span "Confirm" at bounding box center [564, 339] width 32 height 11
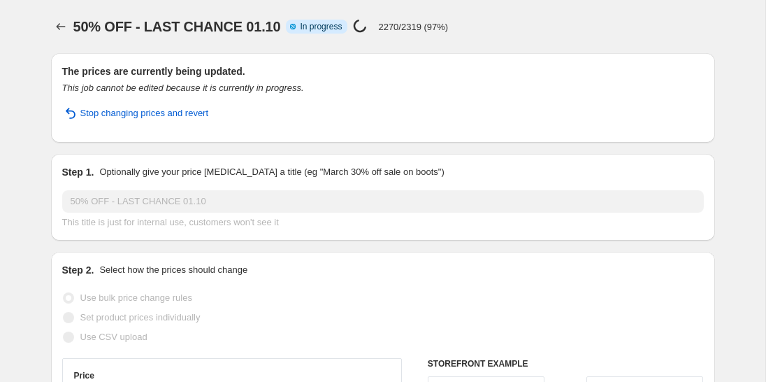
select select "percentage"
select select "collection"
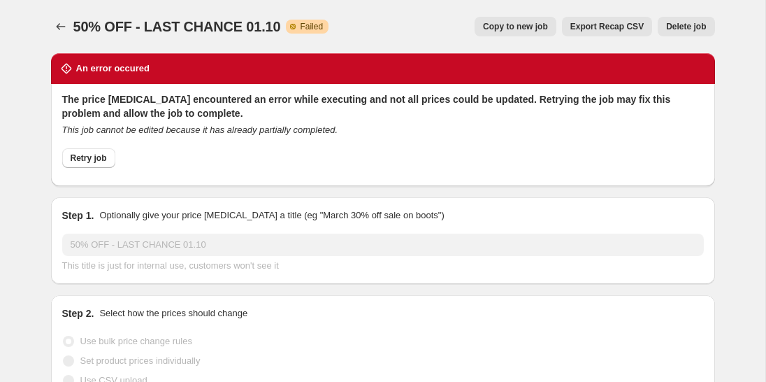
click at [124, 126] on icon "This job cannot be edited because it has already partially completed." at bounding box center [200, 129] width 276 height 10
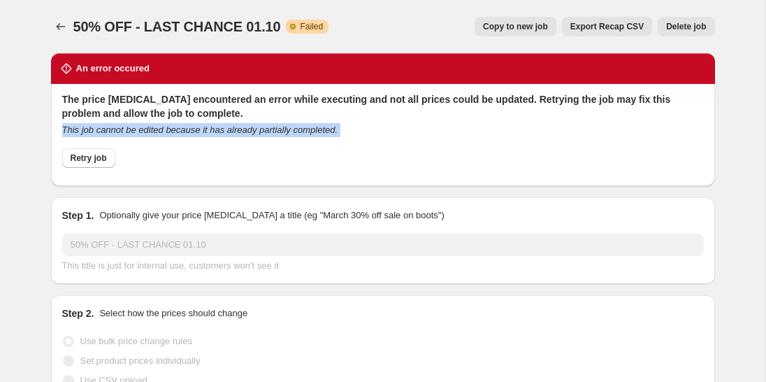
click at [124, 126] on icon "This job cannot be edited because it has already partially completed." at bounding box center [200, 129] width 276 height 10
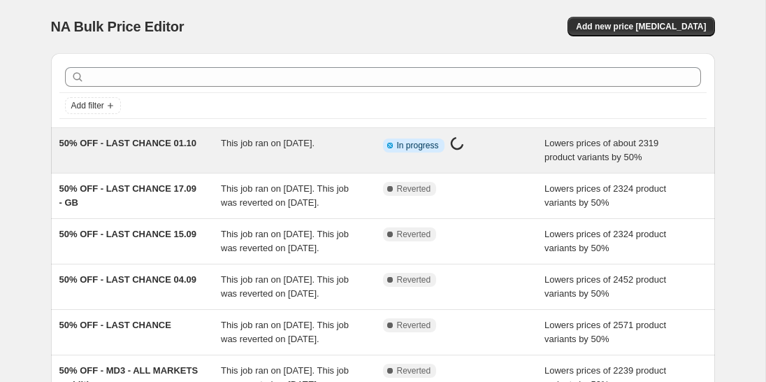
click at [231, 139] on span "This job ran on [DATE]." at bounding box center [268, 143] width 94 height 10
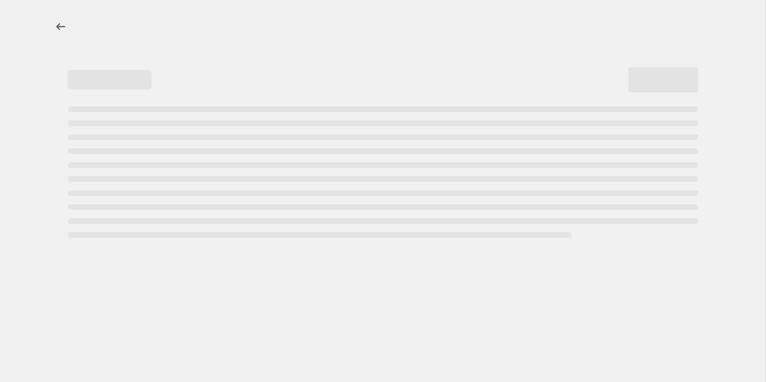
select select "percentage"
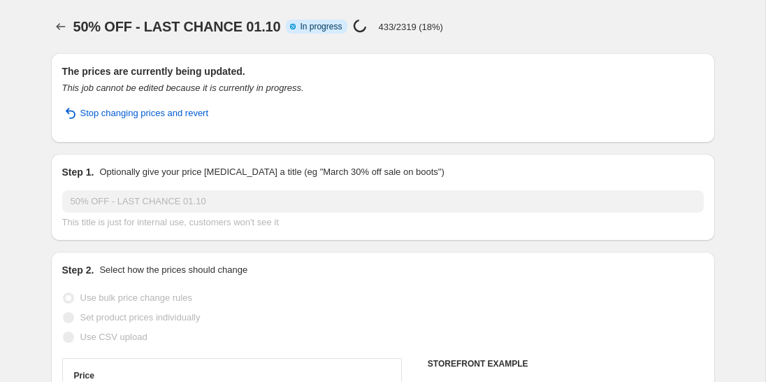
select select "collection"
click at [58, 17] on button "Price change jobs" at bounding box center [61, 27] width 20 height 20
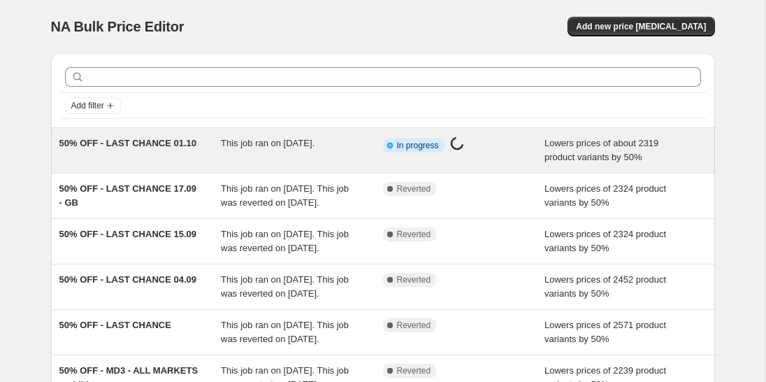
click at [87, 141] on span "50% OFF - LAST CHANCE 01.10" at bounding box center [128, 143] width 138 height 10
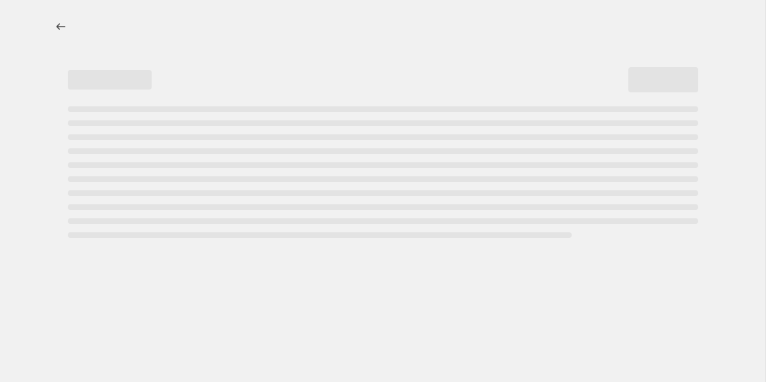
select select "percentage"
select select "collection"
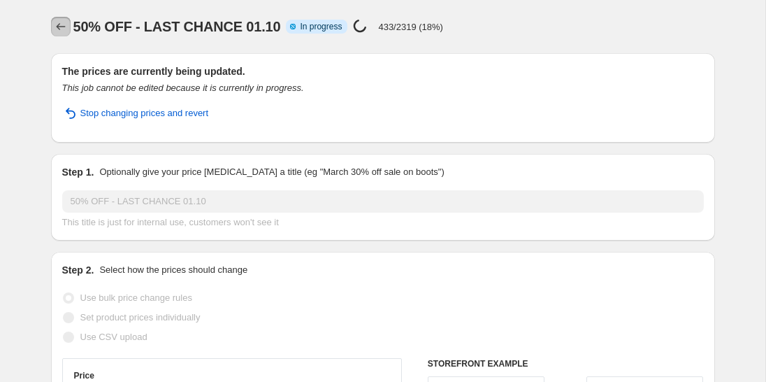
click at [57, 28] on icon "Price change jobs" at bounding box center [60, 26] width 9 height 7
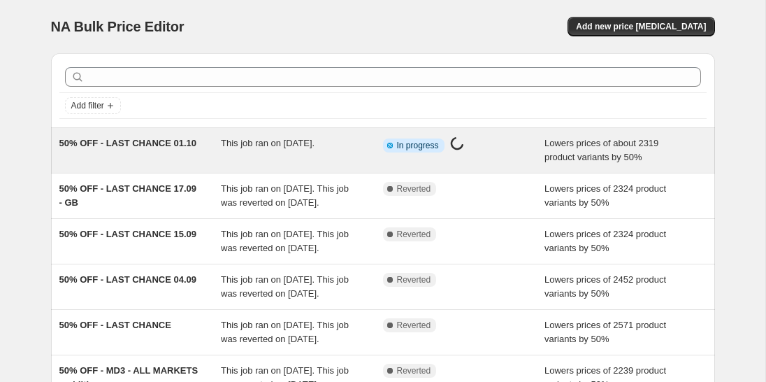
click at [276, 141] on span "This job ran on [DATE]." at bounding box center [268, 143] width 94 height 10
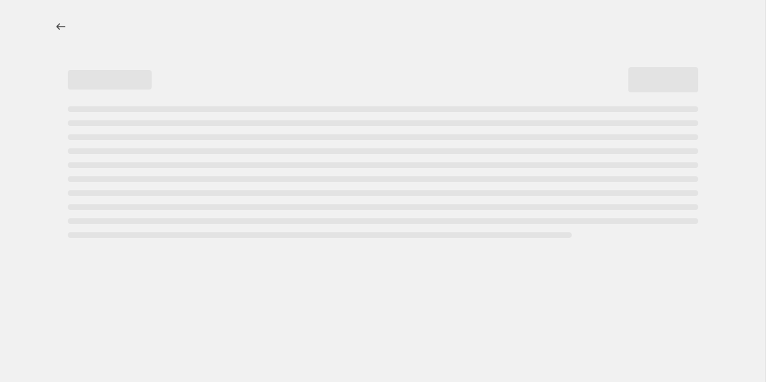
select select "percentage"
select select "collection"
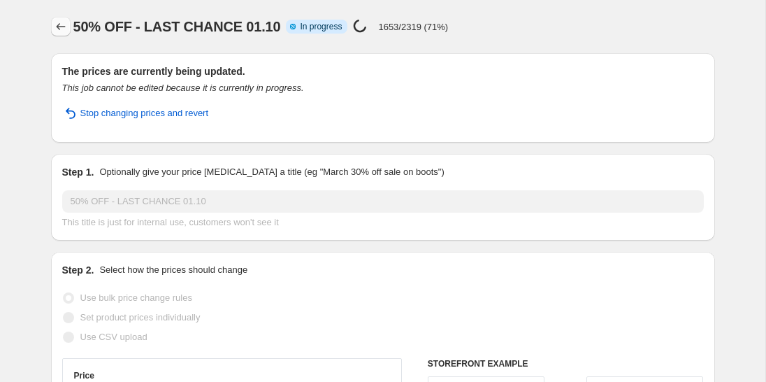
click at [58, 26] on icon "Price change jobs" at bounding box center [60, 26] width 9 height 7
